Goal: Task Accomplishment & Management: Manage account settings

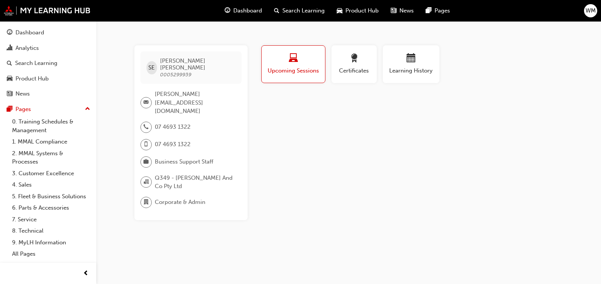
click at [590, 13] on span "WM" at bounding box center [591, 10] width 10 height 9
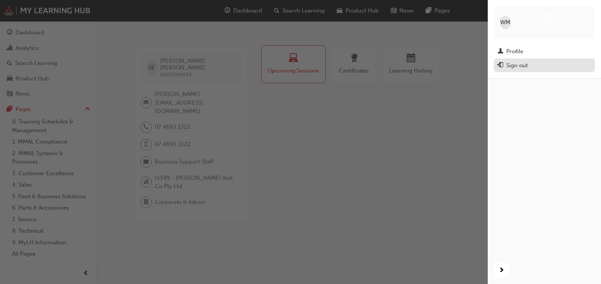
click at [518, 65] on button "Sign out" at bounding box center [544, 66] width 101 height 14
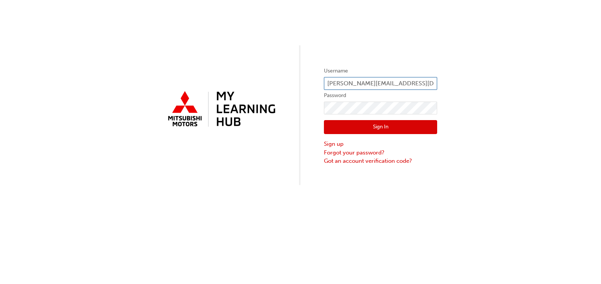
click at [348, 86] on input "SHEREE@lindenbergco.com.au" at bounding box center [380, 83] width 113 height 13
type input "WAYNE.MARKEY@lindenbergco.com.au"
click at [414, 129] on button "Sign In" at bounding box center [380, 127] width 113 height 14
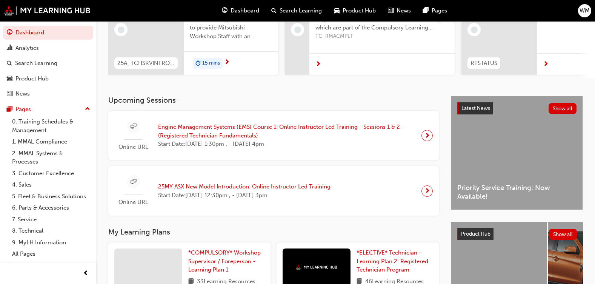
scroll to position [113, 0]
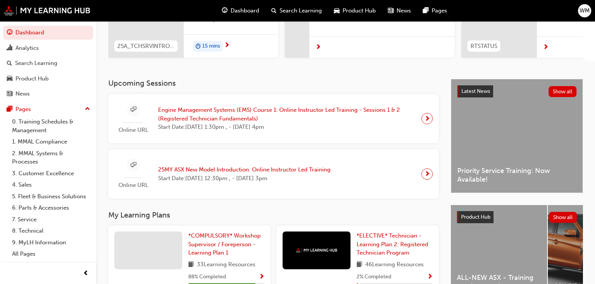
click at [198, 116] on span "Engine Management Systems (EMS) Course 1: Online Instructor Led Training - Sess…" at bounding box center [286, 114] width 257 height 17
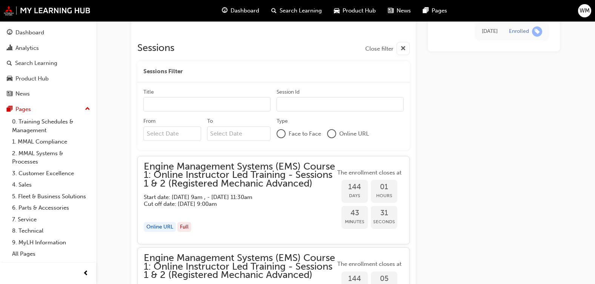
scroll to position [562, 0]
